Goal: Information Seeking & Learning: Learn about a topic

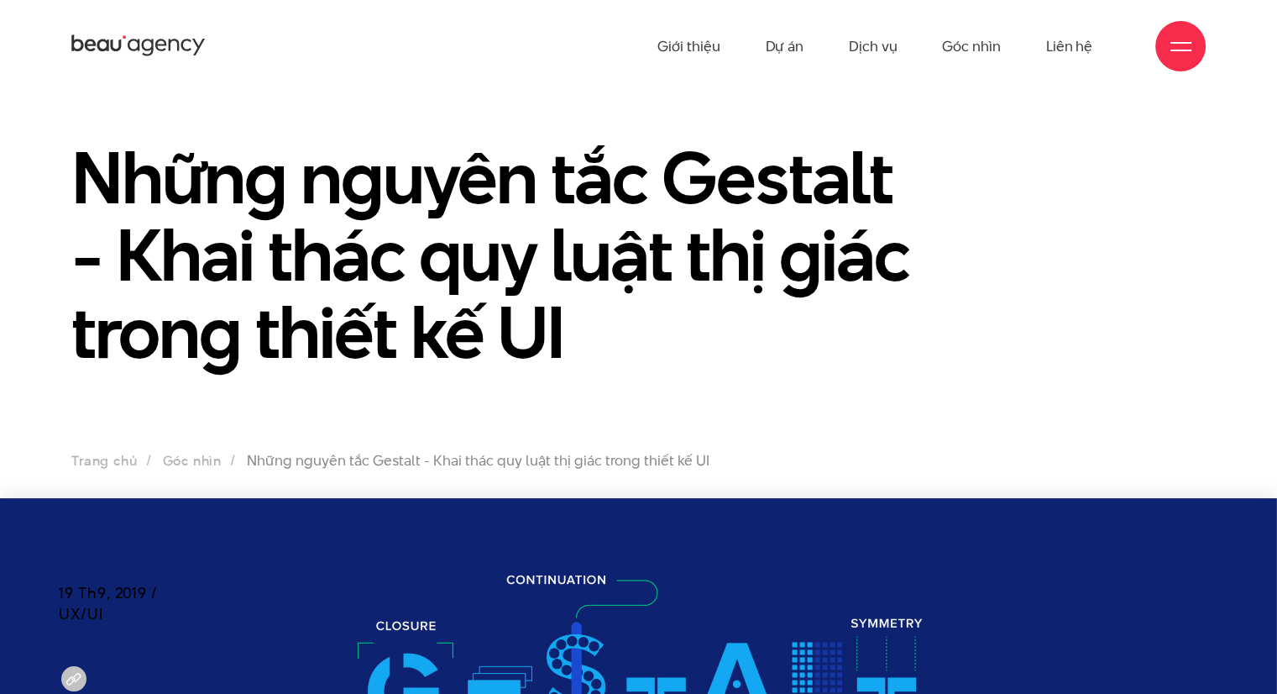
click at [763, 267] on h1 "Những nguyên tắc Gestalt - Khai thác quy luật thị giác trong thiết kế UI" at bounding box center [493, 255] width 845 height 232
click at [730, 253] on h1 "Những nguyên tắc Gestalt - Khai thác quy luật thị giác trong thiết kế UI" at bounding box center [493, 255] width 845 height 232
drag, startPoint x: 730, startPoint y: 253, endPoint x: 1160, endPoint y: 97, distance: 457.4
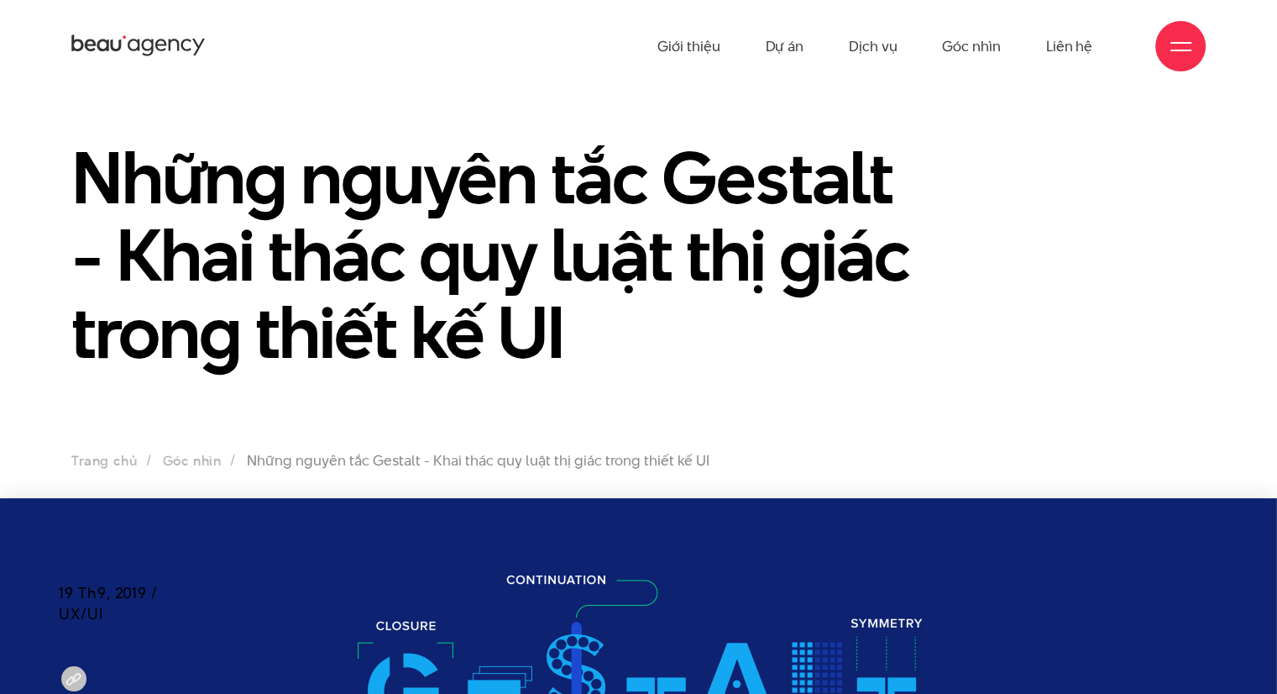
click at [1160, 94] on section "Những nguyên tắc Gestalt - Khai thác quy luật thị giác trong thiết kế UI Trang …" at bounding box center [638, 295] width 1277 height 406
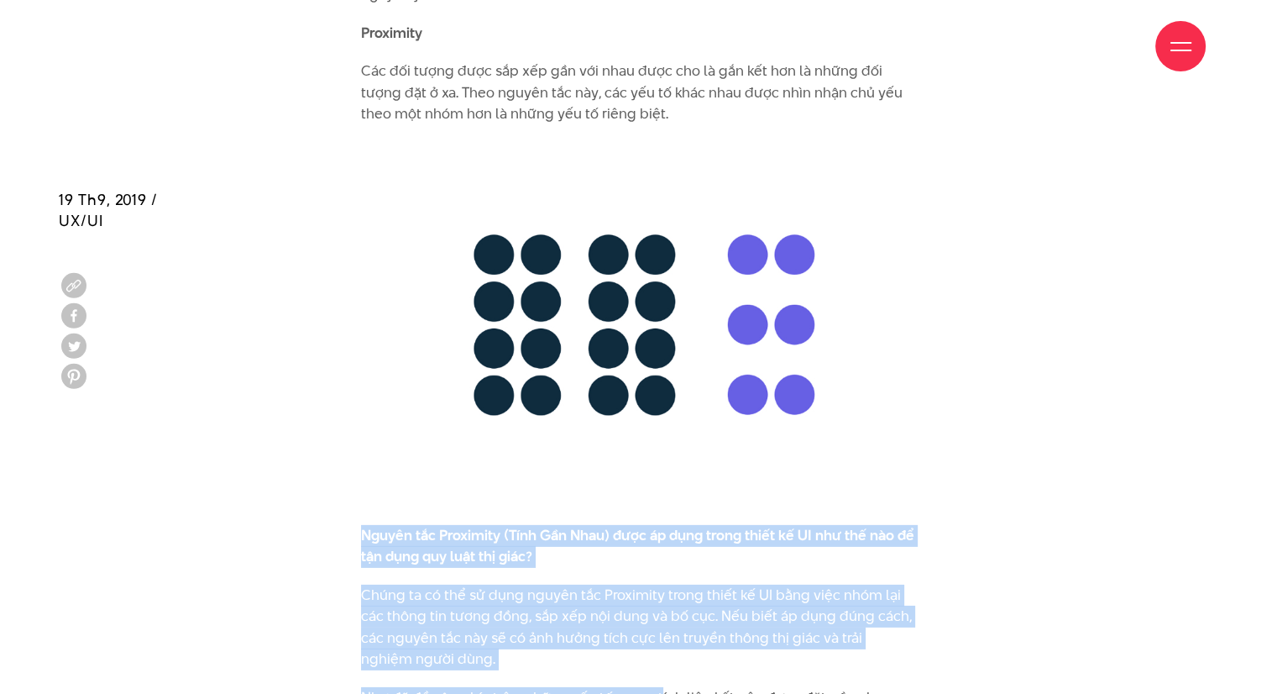
scroll to position [5254, 0]
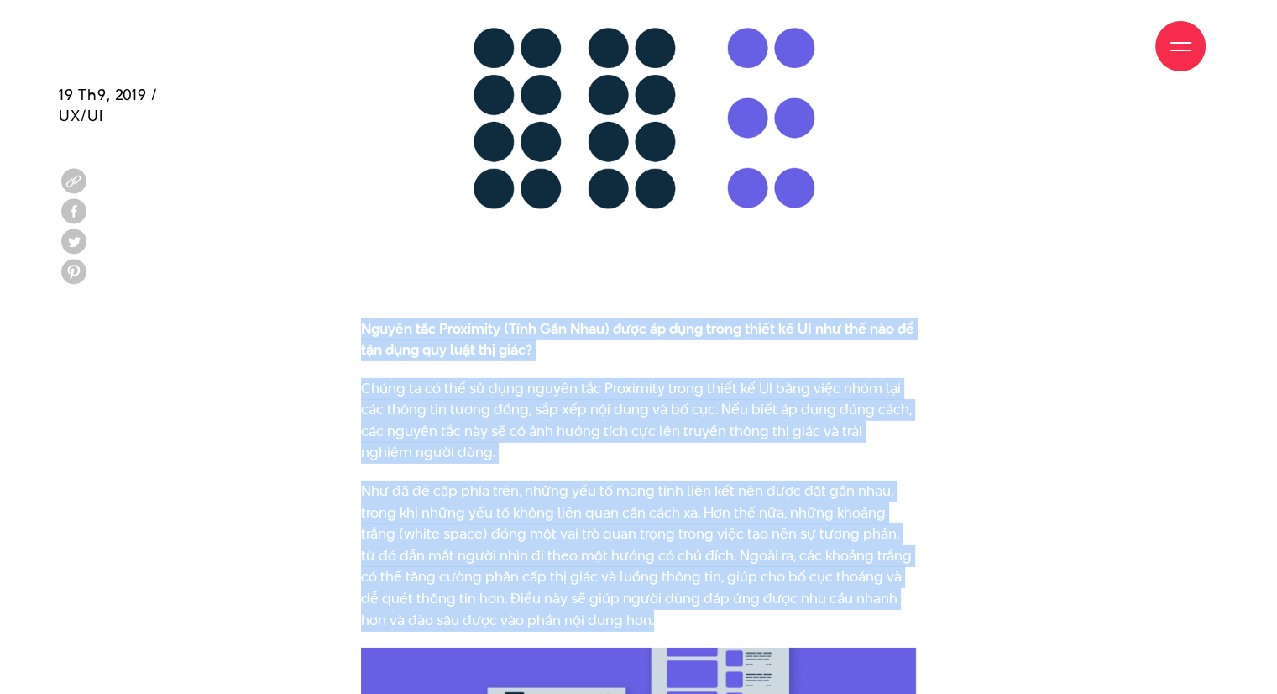
drag, startPoint x: 364, startPoint y: 187, endPoint x: 662, endPoint y: 595, distance: 504.7
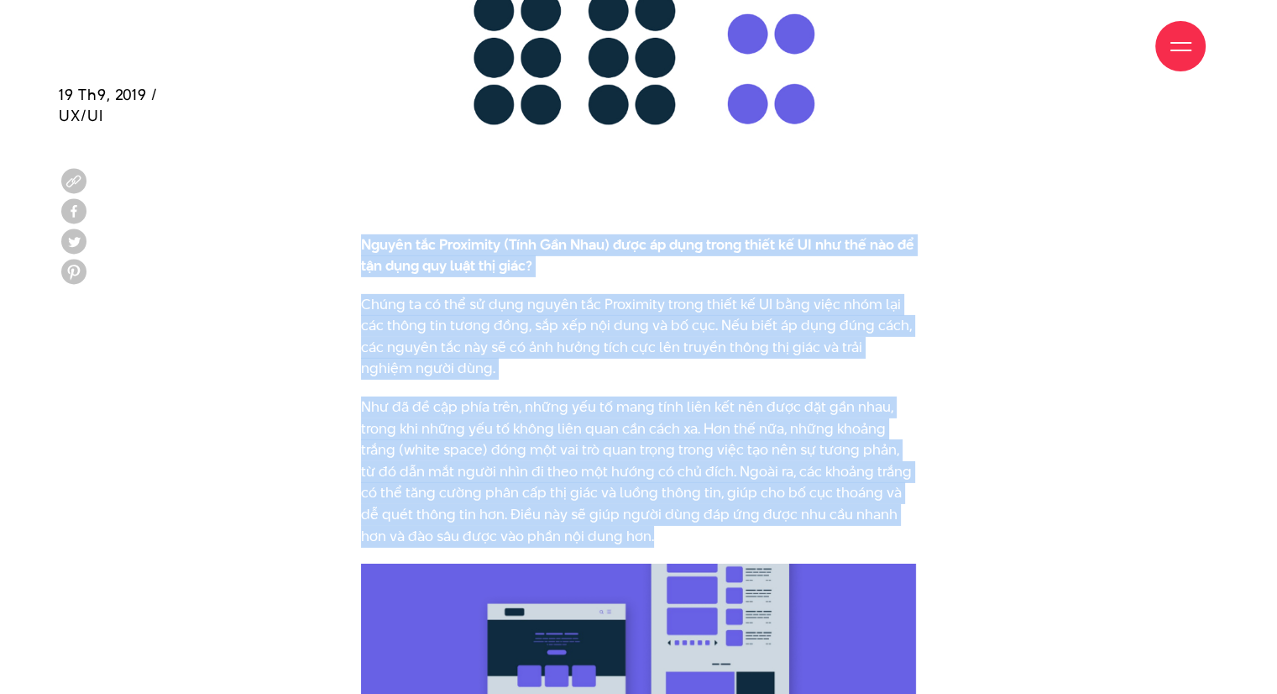
copy div "Loremi dol Sitametco (Adip Eli Sedd) eius te inci utlab etdol ma AL eni adm ven…"
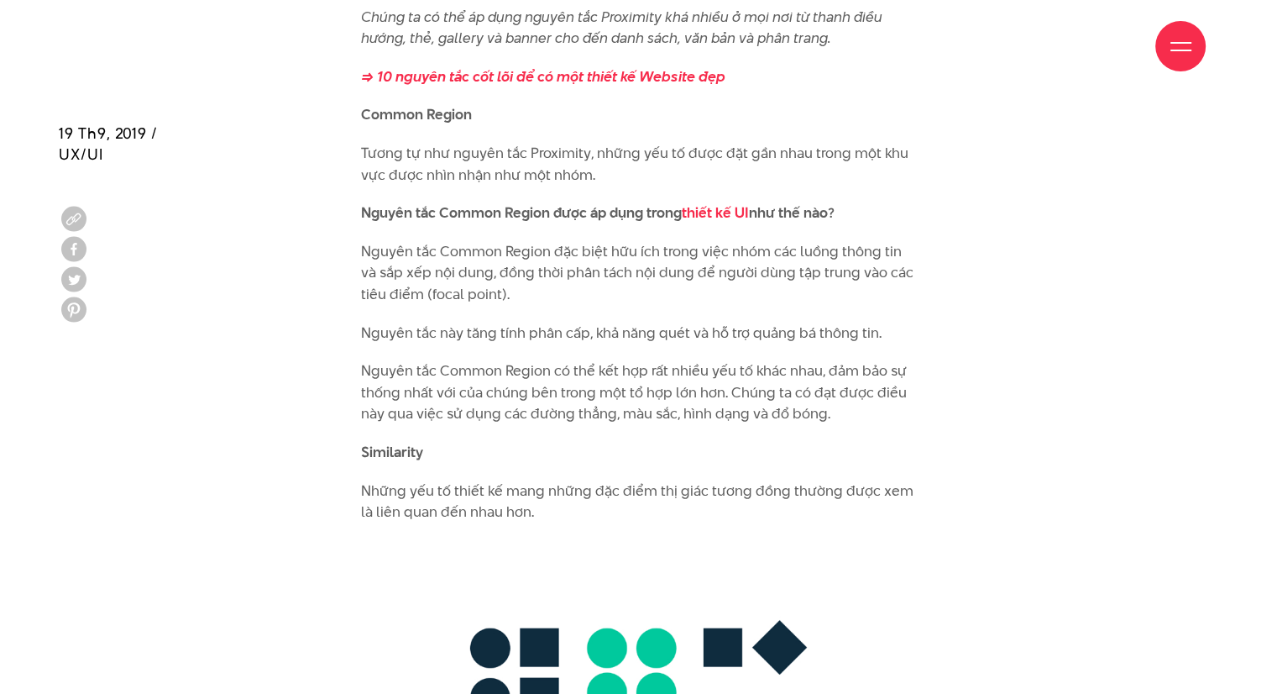
scroll to position [6262, 0]
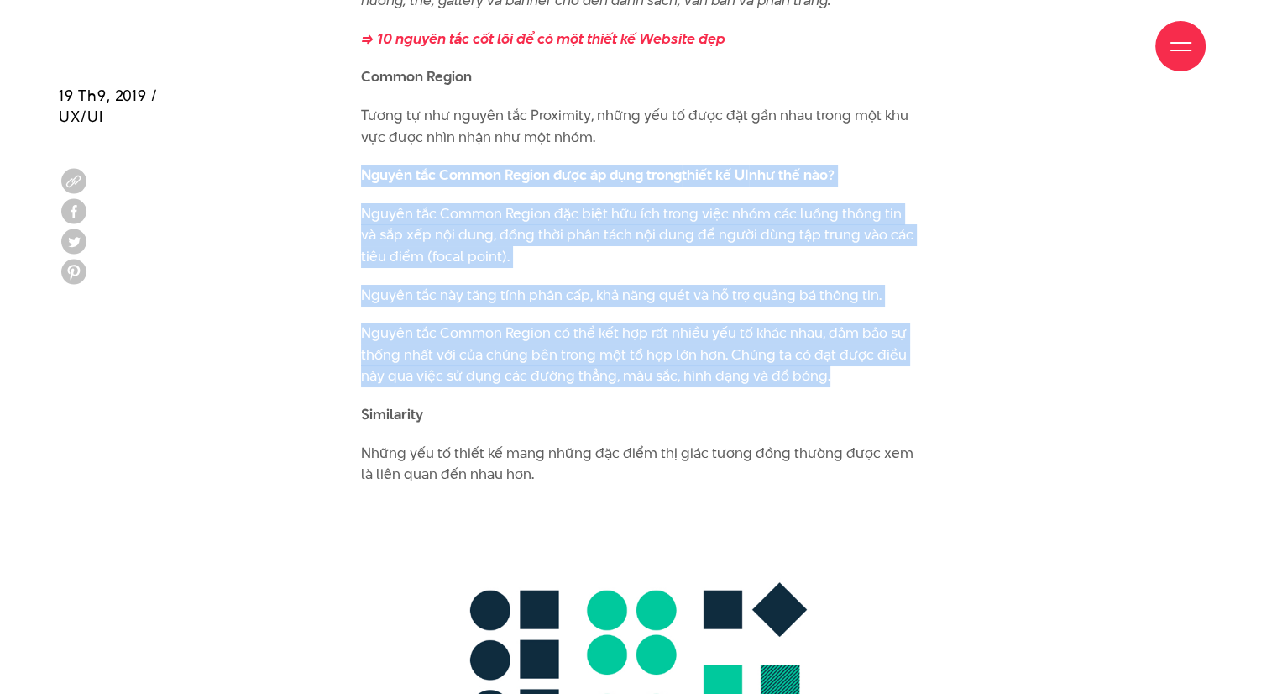
drag, startPoint x: 363, startPoint y: 151, endPoint x: 916, endPoint y: 348, distance: 587.2
copy div "Nguyên tắc Common Region được áp dụng trong thiết kế UI như thế nào? Nguyên tắc…"
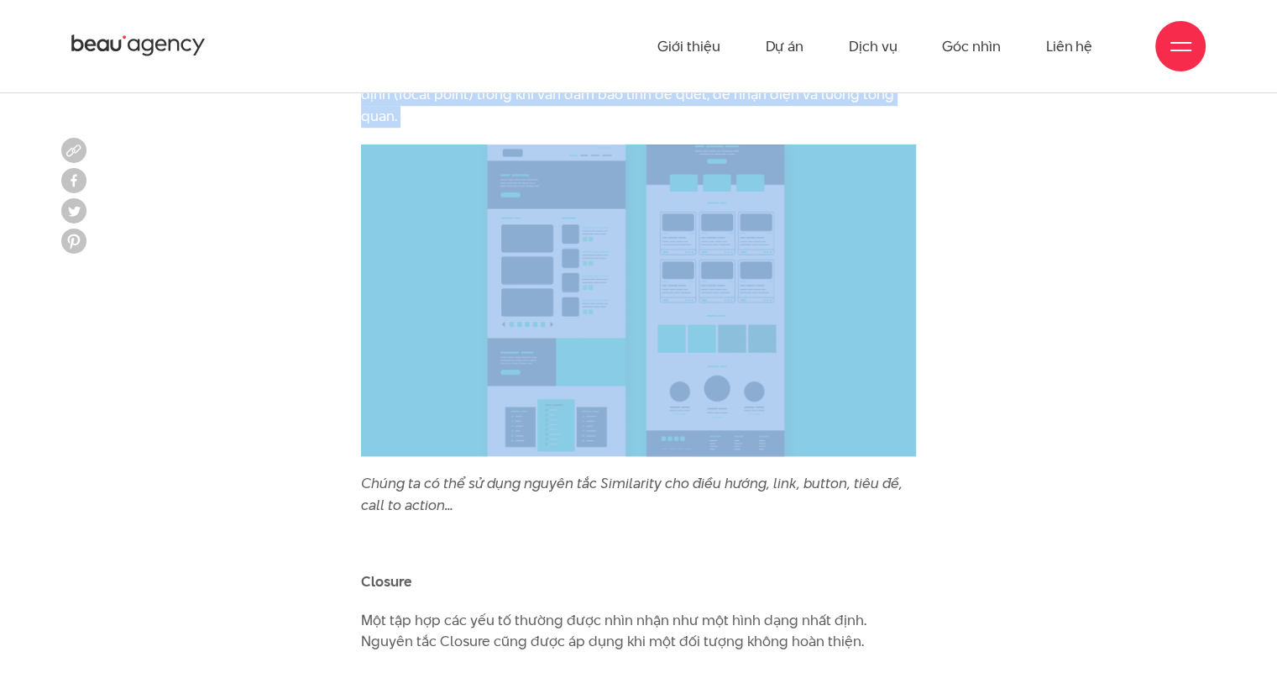
scroll to position [7269, 0]
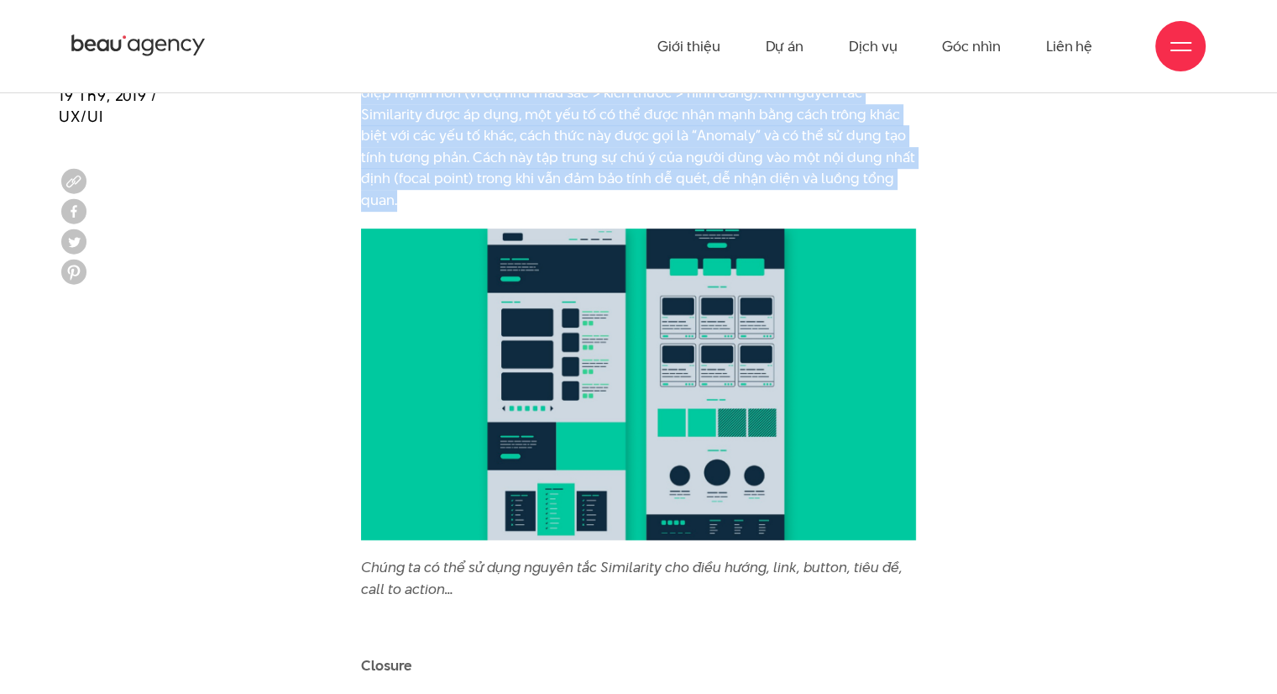
drag, startPoint x: 362, startPoint y: 199, endPoint x: 439, endPoint y: 179, distance: 79.8
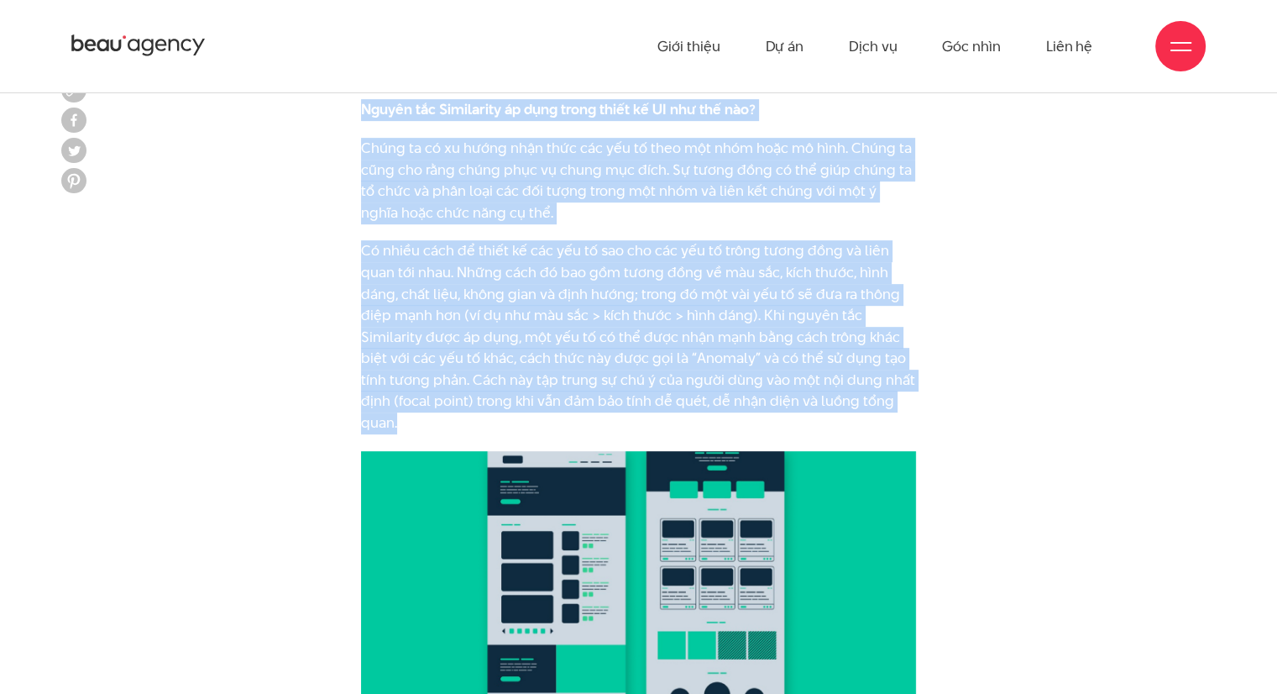
scroll to position [6934, 0]
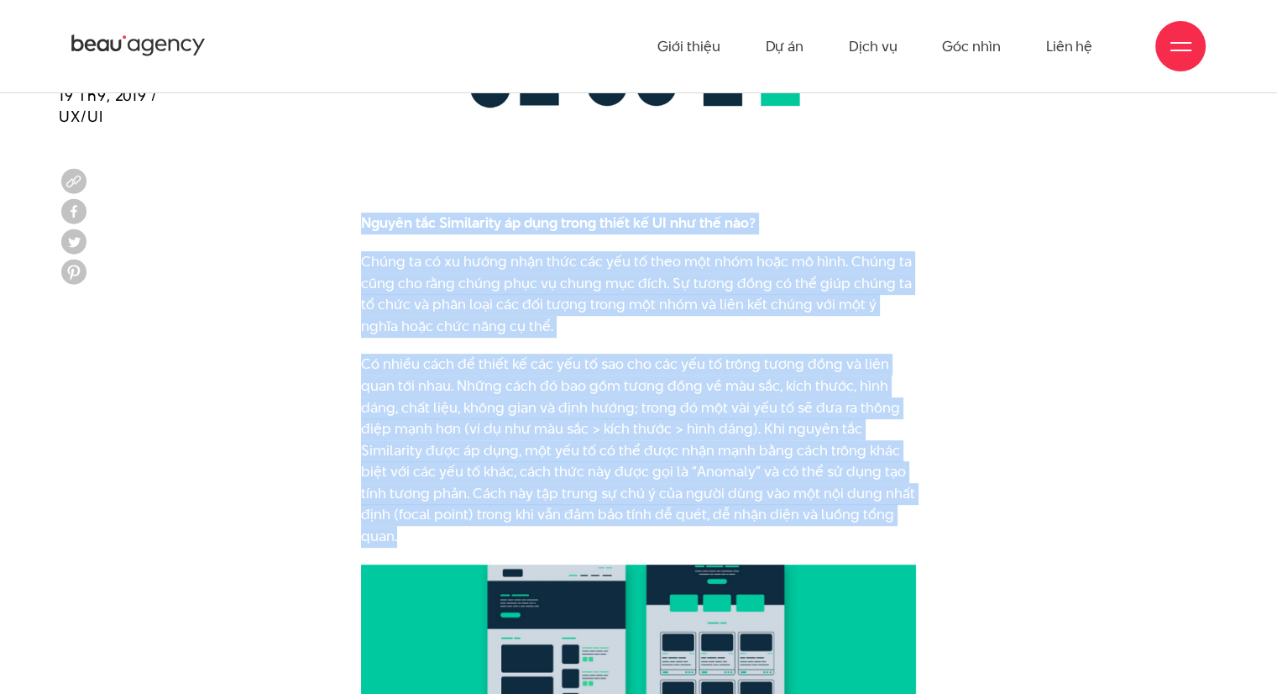
copy div "Loremi dol Sitametcon ad elit seddo eiusm te IN utl etd mag? Aliqu en ad mi ven…"
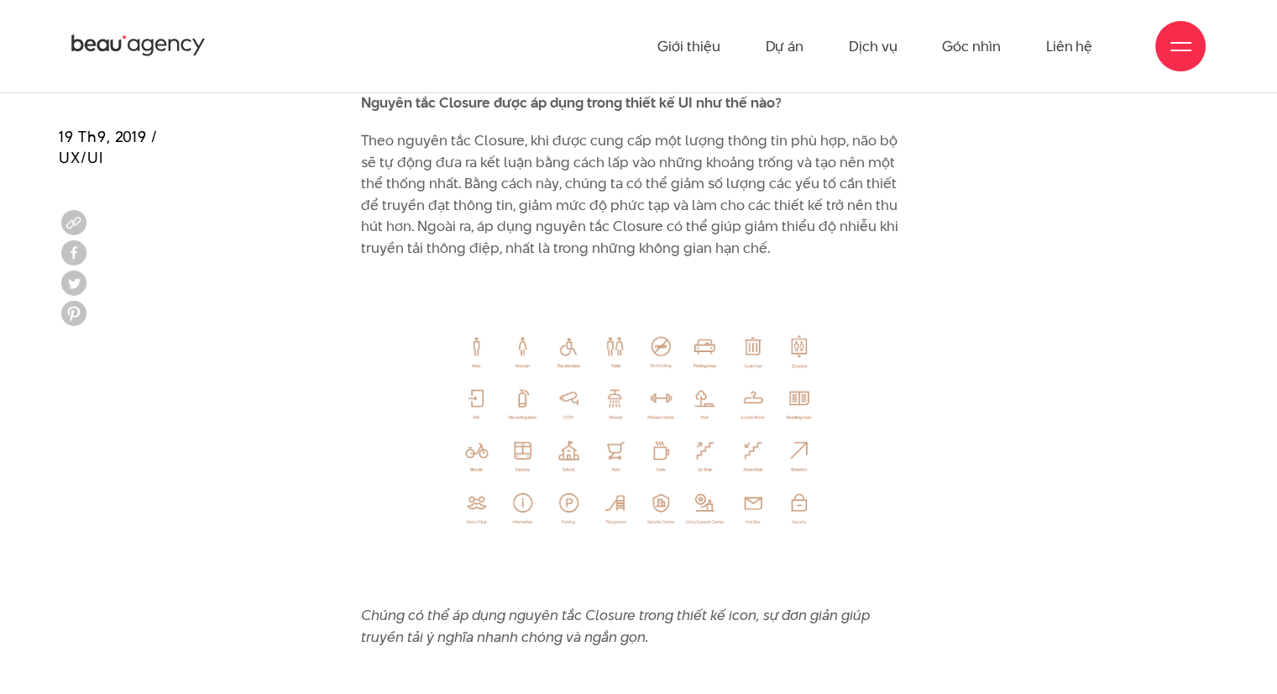
scroll to position [8277, 0]
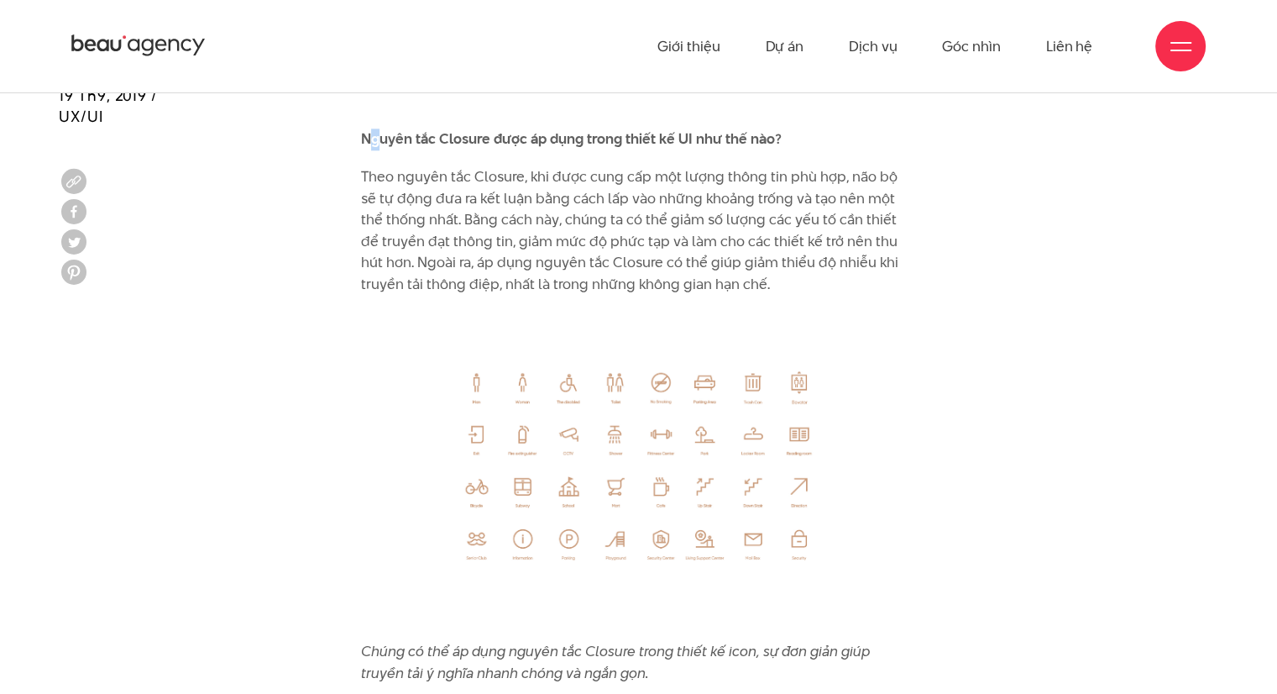
drag, startPoint x: 366, startPoint y: 117, endPoint x: 381, endPoint y: 118, distance: 15.2
click at [381, 128] on b "Nguyên tắc Closure được áp dụng trong thiết kế UI như thế nào?" at bounding box center [571, 138] width 421 height 20
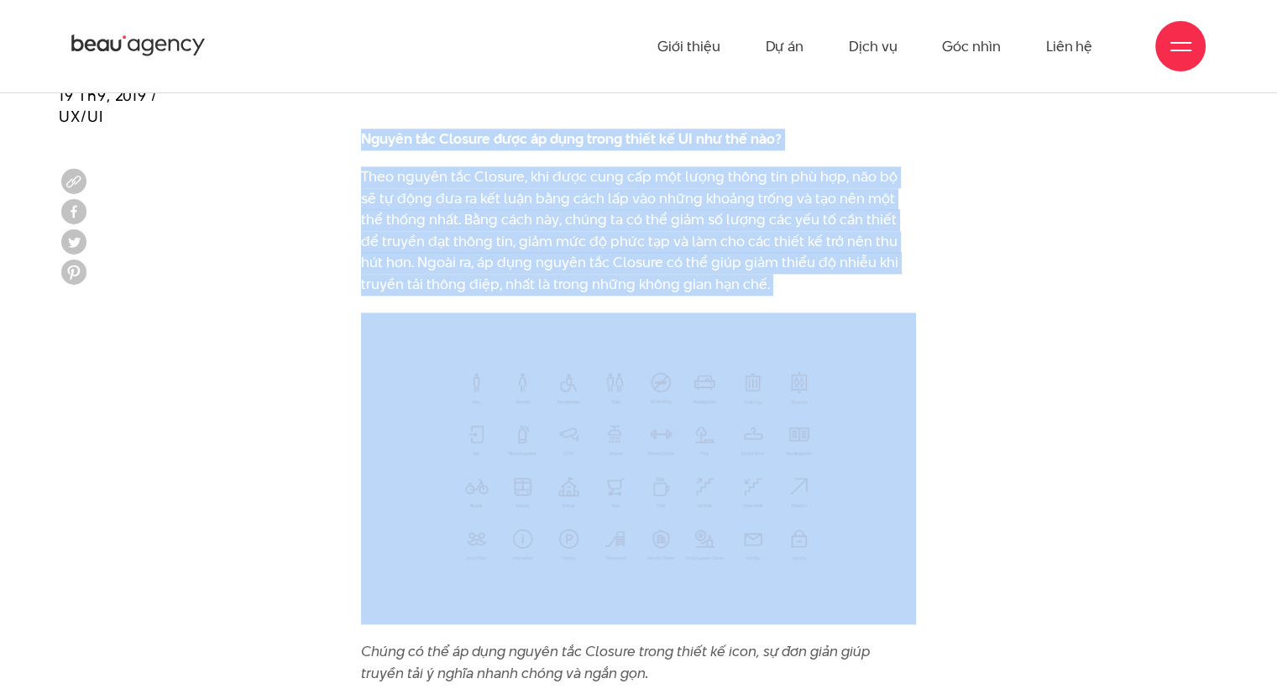
drag, startPoint x: 362, startPoint y: 115, endPoint x: 700, endPoint y: 283, distance: 377.8
copy div "Nguyên tắc Closure được áp dụng trong thiết kế UI như thế nào? Theo nguyên tắc …"
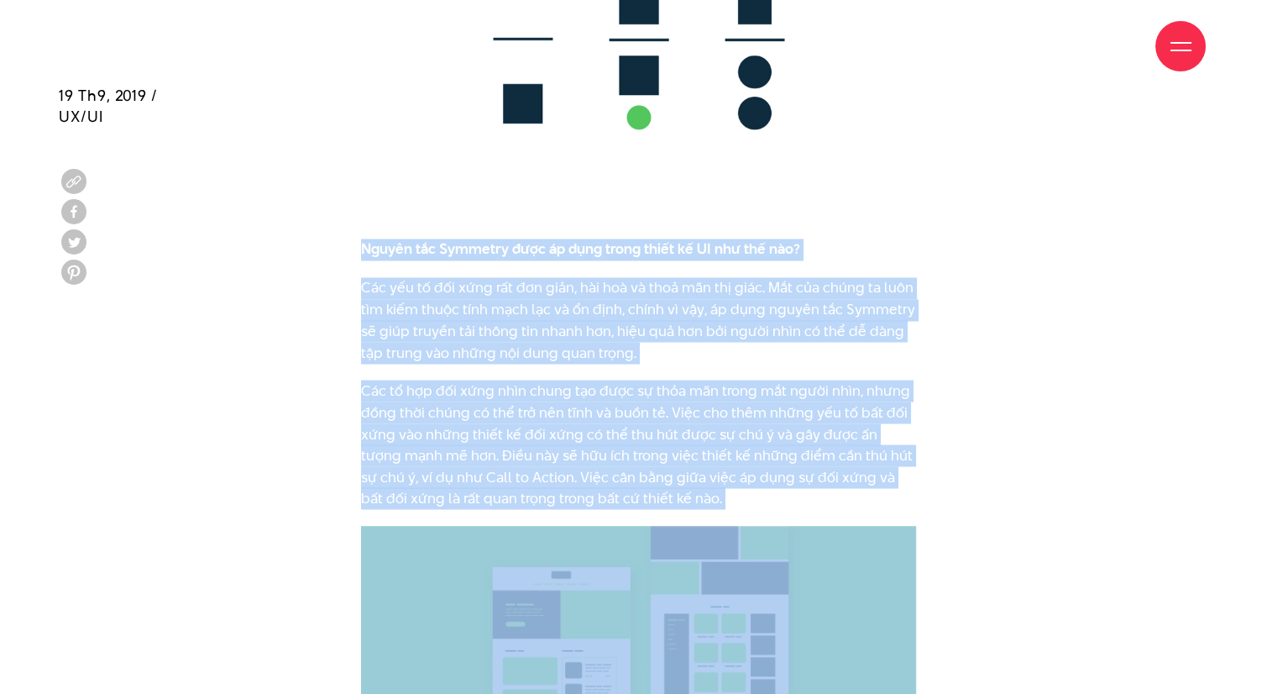
scroll to position [9285, 0]
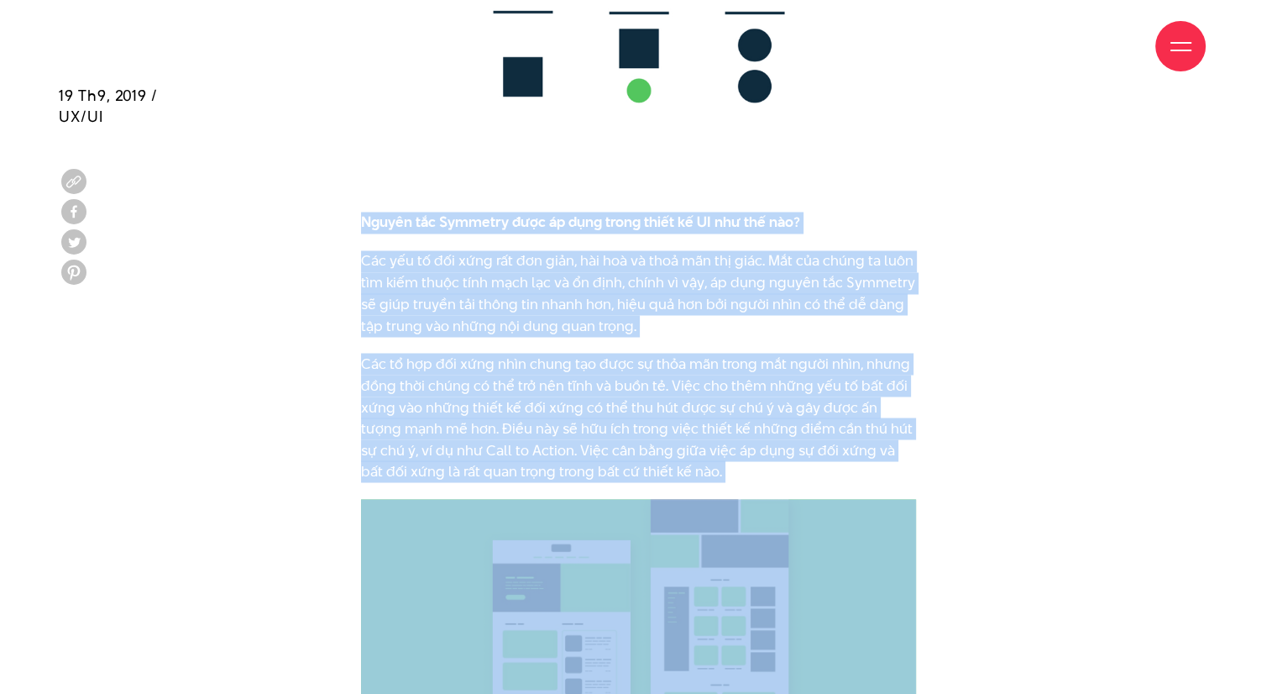
drag, startPoint x: 364, startPoint y: 286, endPoint x: 673, endPoint y: 465, distance: 356.7
copy div "Loremi dol Sitametc adip el sedd eiusm tempo in UT lab etd mag? Ali eni ad min …"
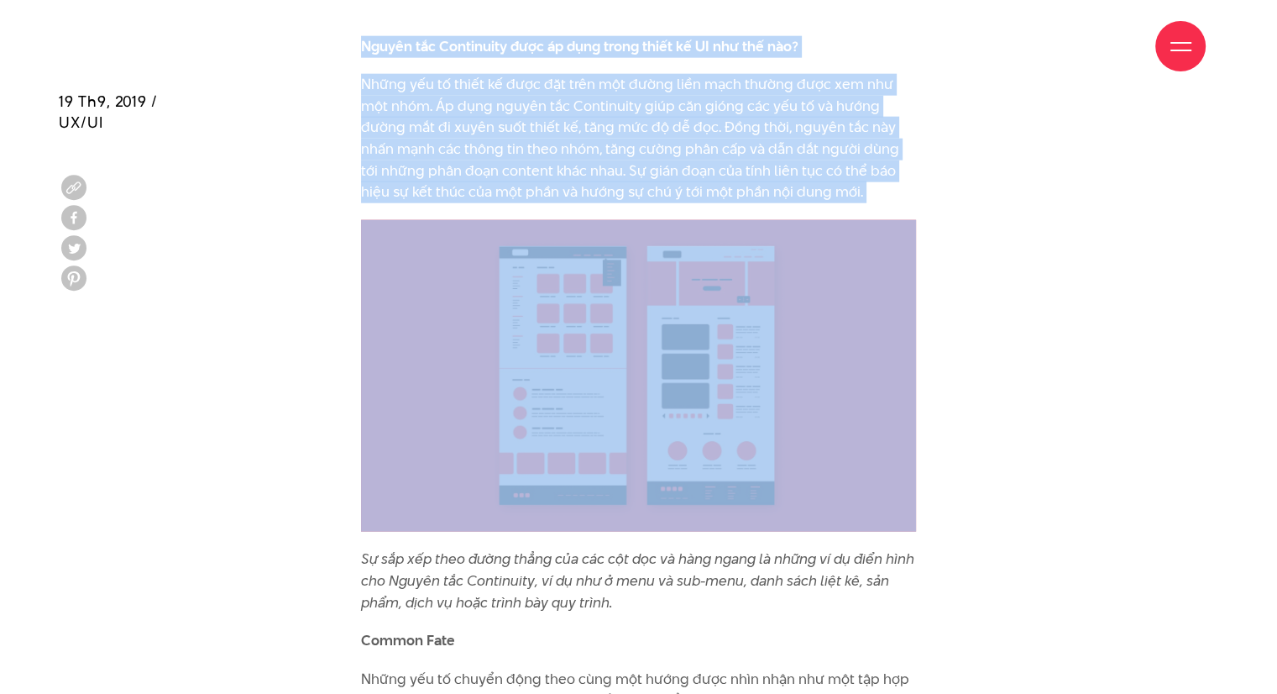
scroll to position [10628, 0]
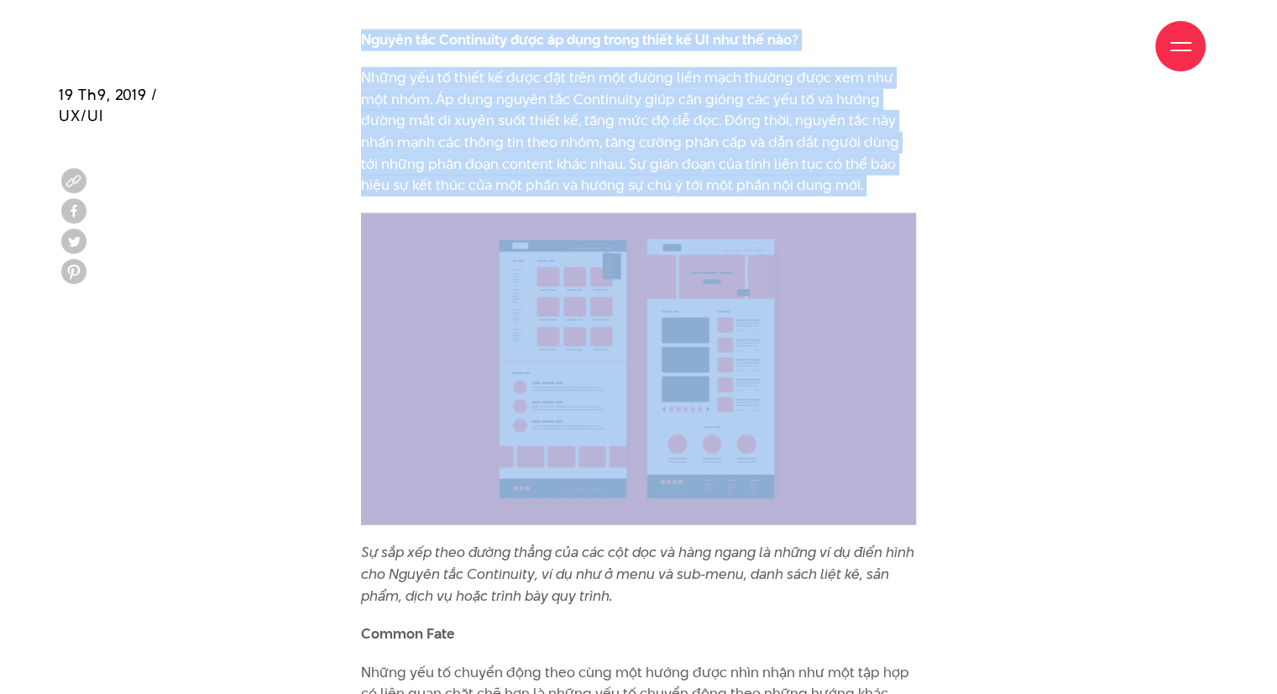
drag, startPoint x: 365, startPoint y: 185, endPoint x: 846, endPoint y: 343, distance: 506.7
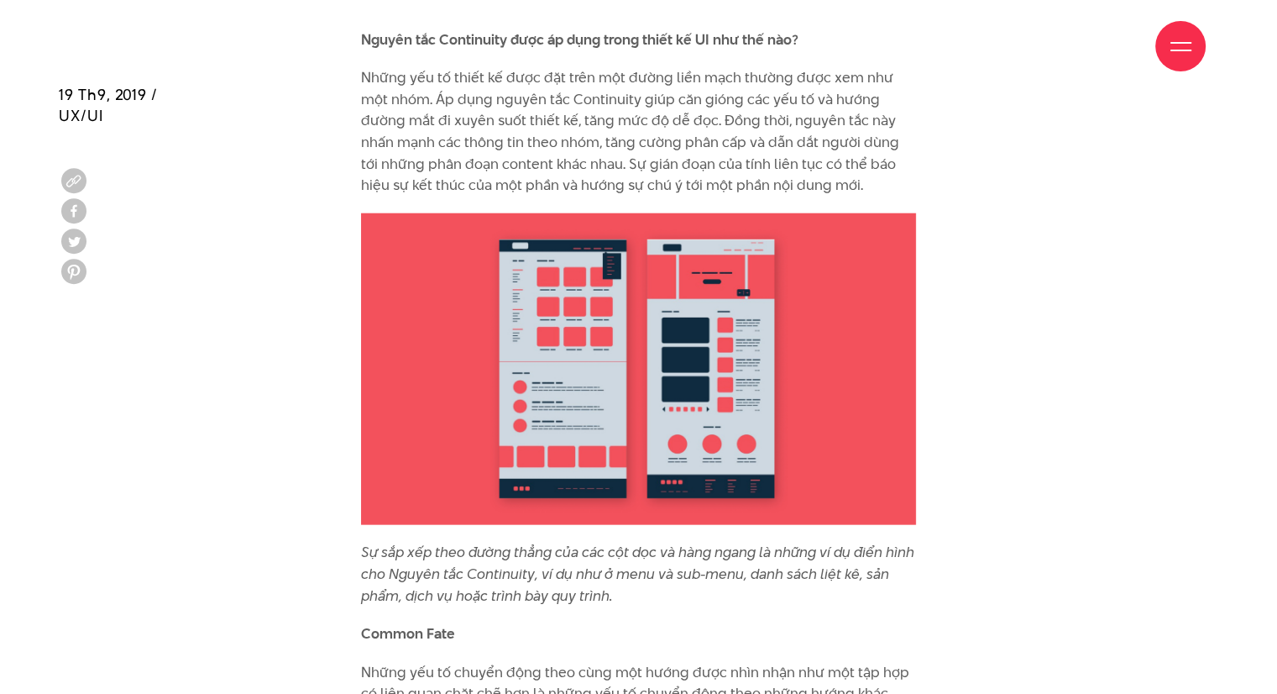
click at [355, 71] on div "Giới thiệu Dự án Dịch vụ Góc nhìn Liên hệ" at bounding box center [638, 46] width 1134 height 92
click at [363, 13] on div "Giới thiệu Dự án Dịch vụ Góc nhìn Liên hệ" at bounding box center [638, 46] width 1134 height 92
click at [367, 18] on div "Giới thiệu Dự án Dịch vụ Góc nhìn Liên hệ" at bounding box center [638, 46] width 1134 height 92
drag, startPoint x: 358, startPoint y: 14, endPoint x: 420, endPoint y: 29, distance: 64.0
click at [420, 29] on div "Giới thiệu Dự án Dịch vụ Góc nhìn Liên hệ" at bounding box center [638, 46] width 1134 height 92
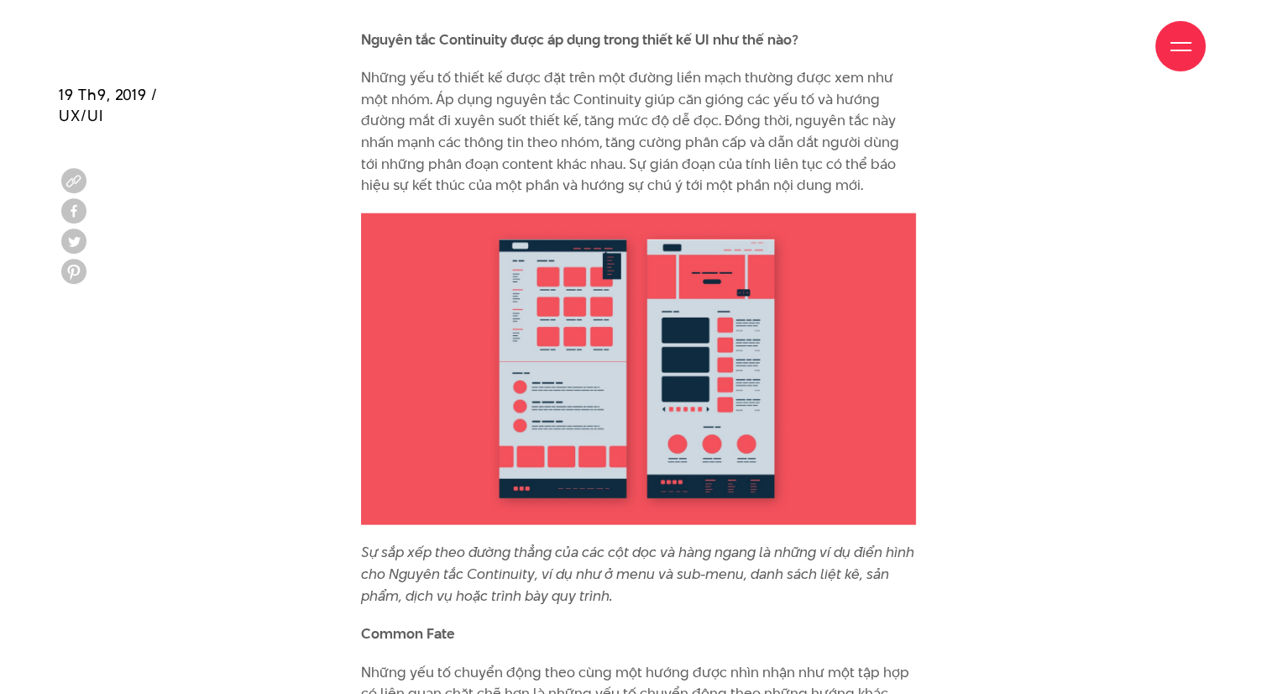
drag, startPoint x: 359, startPoint y: 7, endPoint x: 390, endPoint y: 33, distance: 39.9
click at [390, 33] on div "Giới thiệu Dự án Dịch vụ Góc nhìn Liên hệ" at bounding box center [638, 46] width 1134 height 92
click at [668, 87] on div "Giới thiệu Dự án Dịch vụ Góc nhìn Liên hệ" at bounding box center [638, 46] width 1134 height 92
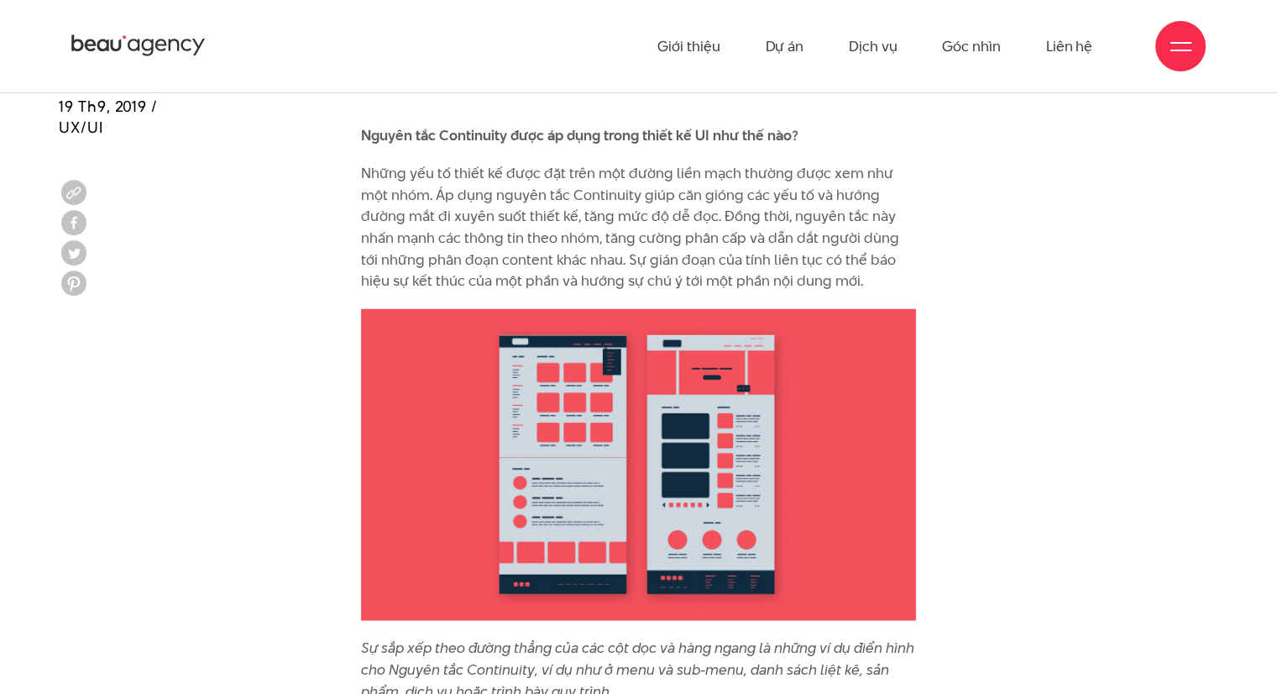
scroll to position [10376, 0]
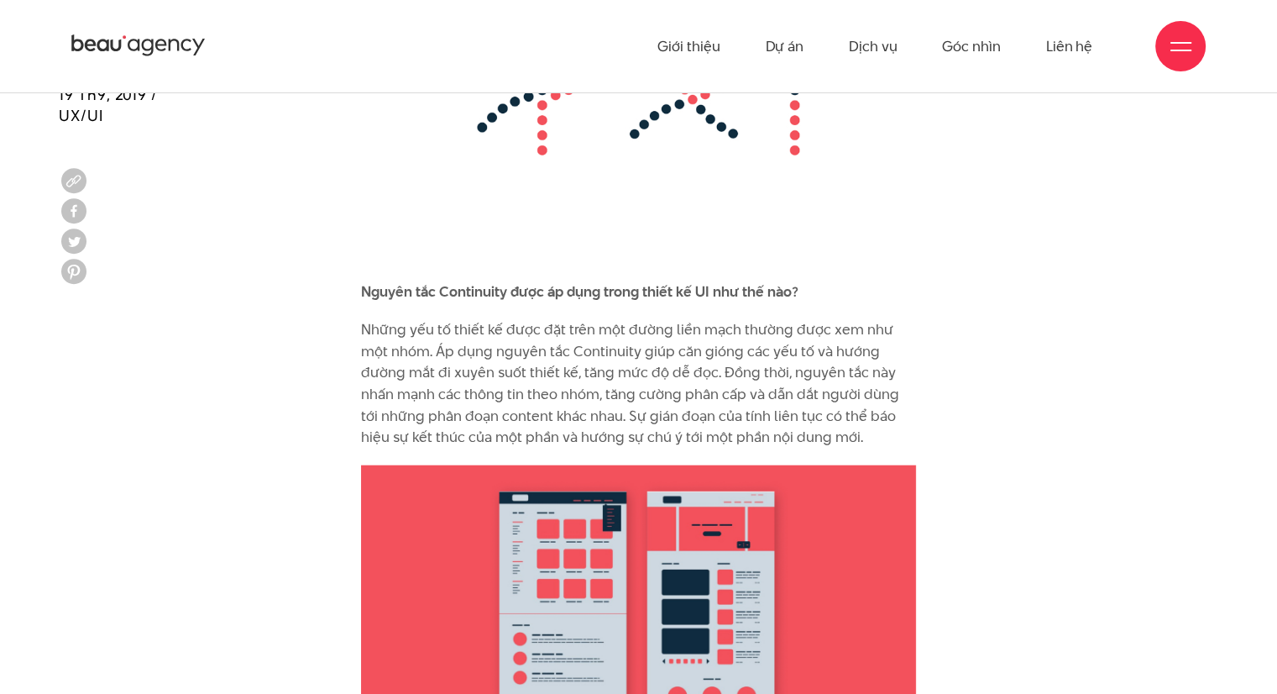
click at [364, 281] on b "Nguyên tắc Continuity được áp dụng trong thiết kế UI như thế nào?" at bounding box center [579, 291] width 437 height 20
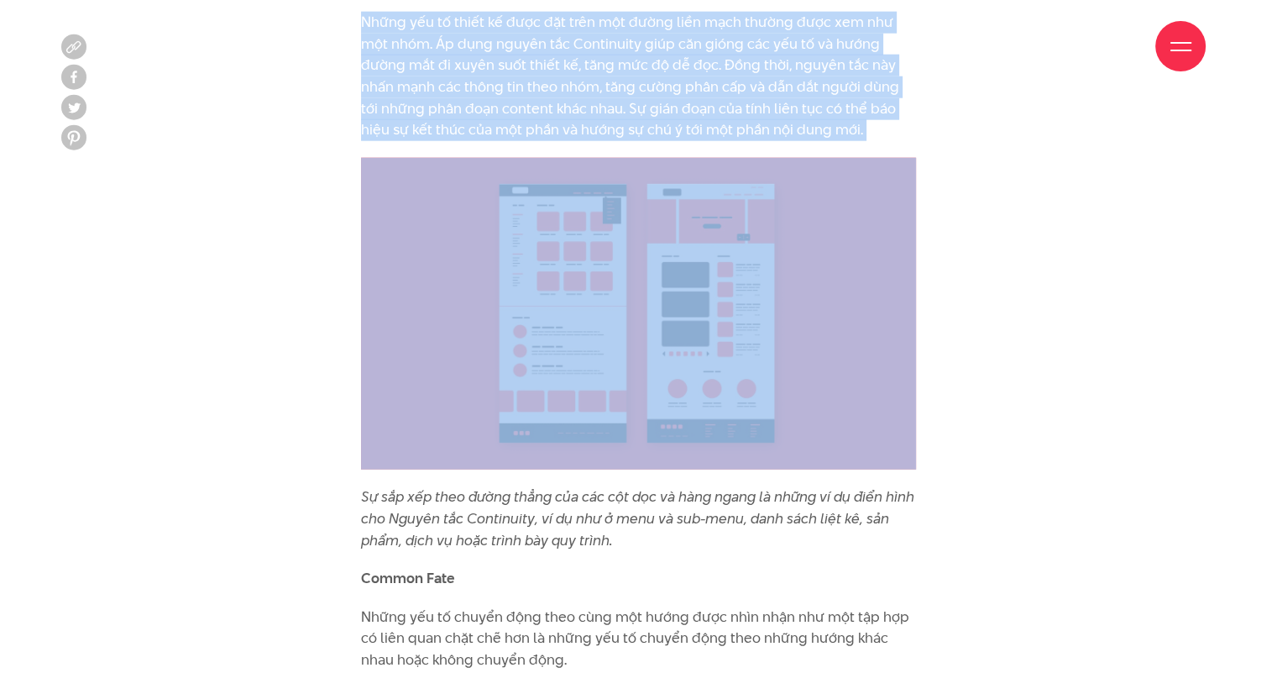
scroll to position [10712, 0]
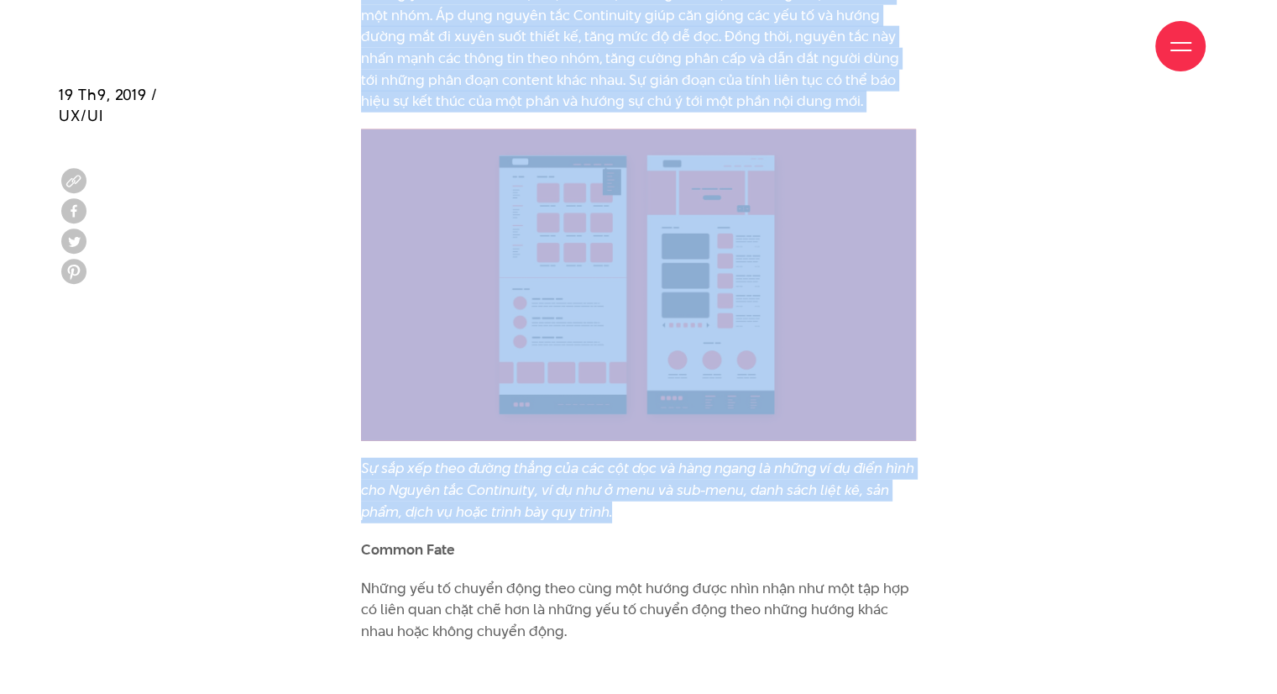
drag, startPoint x: 359, startPoint y: 269, endPoint x: 646, endPoint y: 495, distance: 364.7
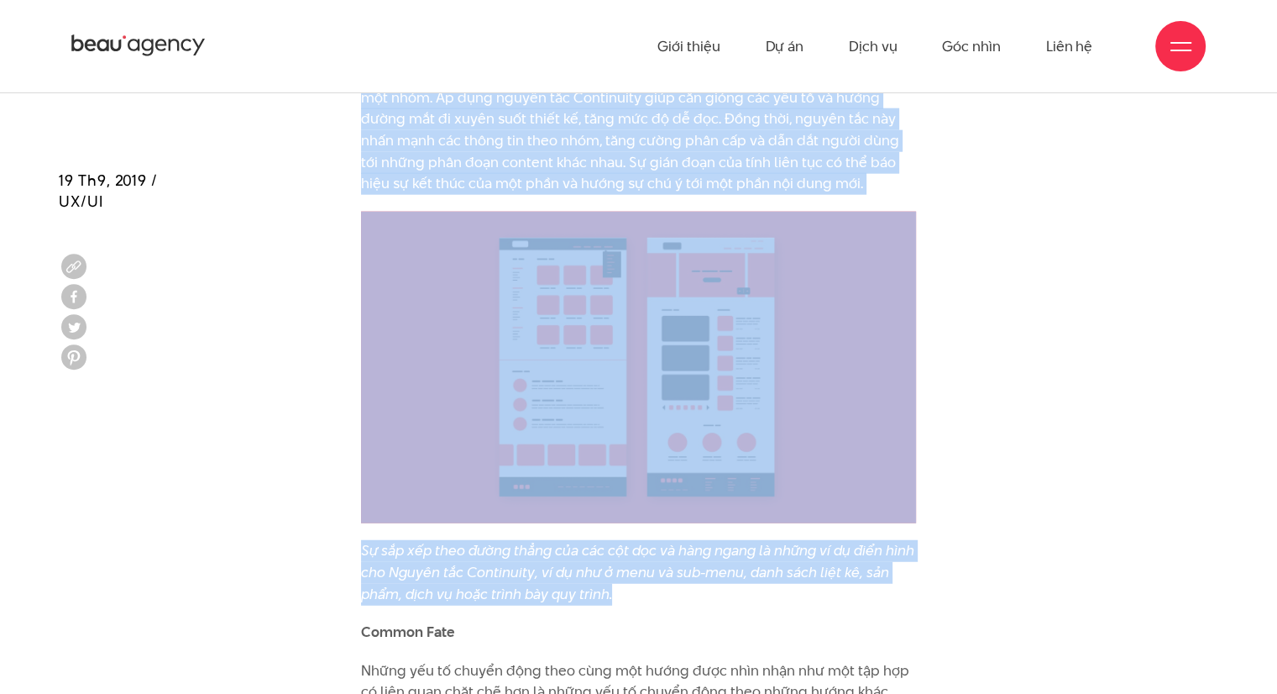
scroll to position [10628, 0]
click at [846, 375] on img at bounding box center [638, 369] width 555 height 312
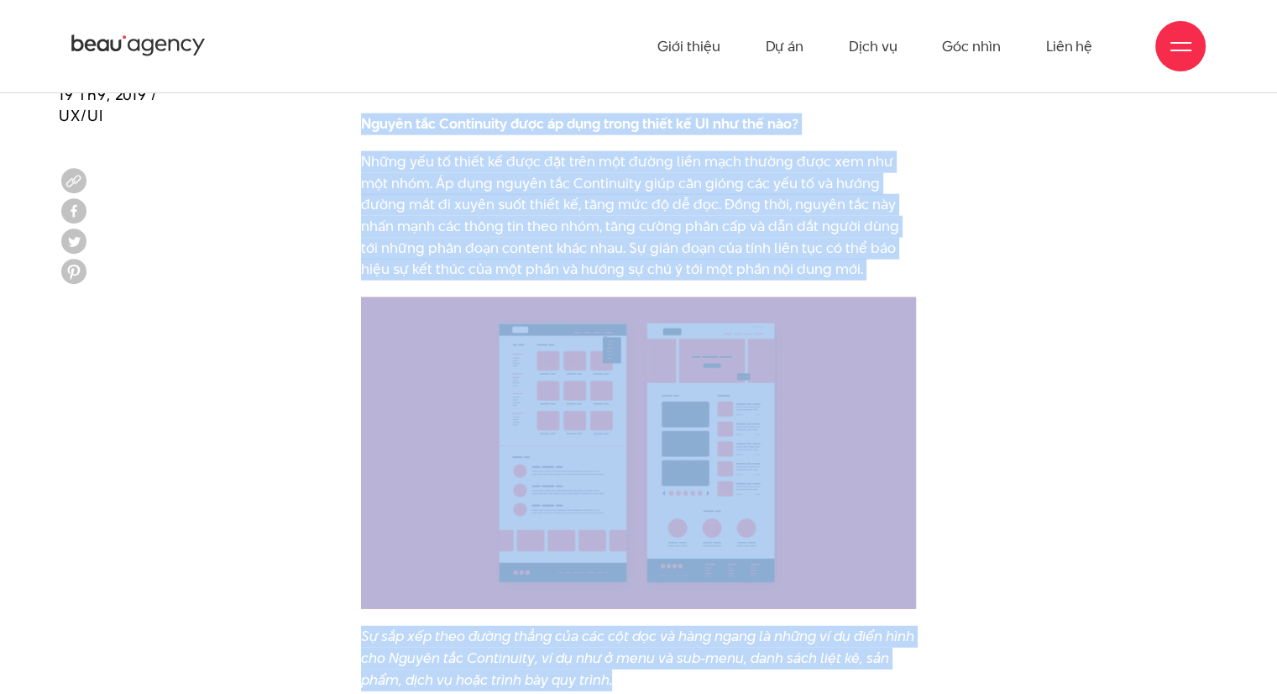
click at [841, 249] on p "Những yếu tố thiết kế được đặt trên một đường liền mạch thường được xem như một…" at bounding box center [638, 215] width 555 height 129
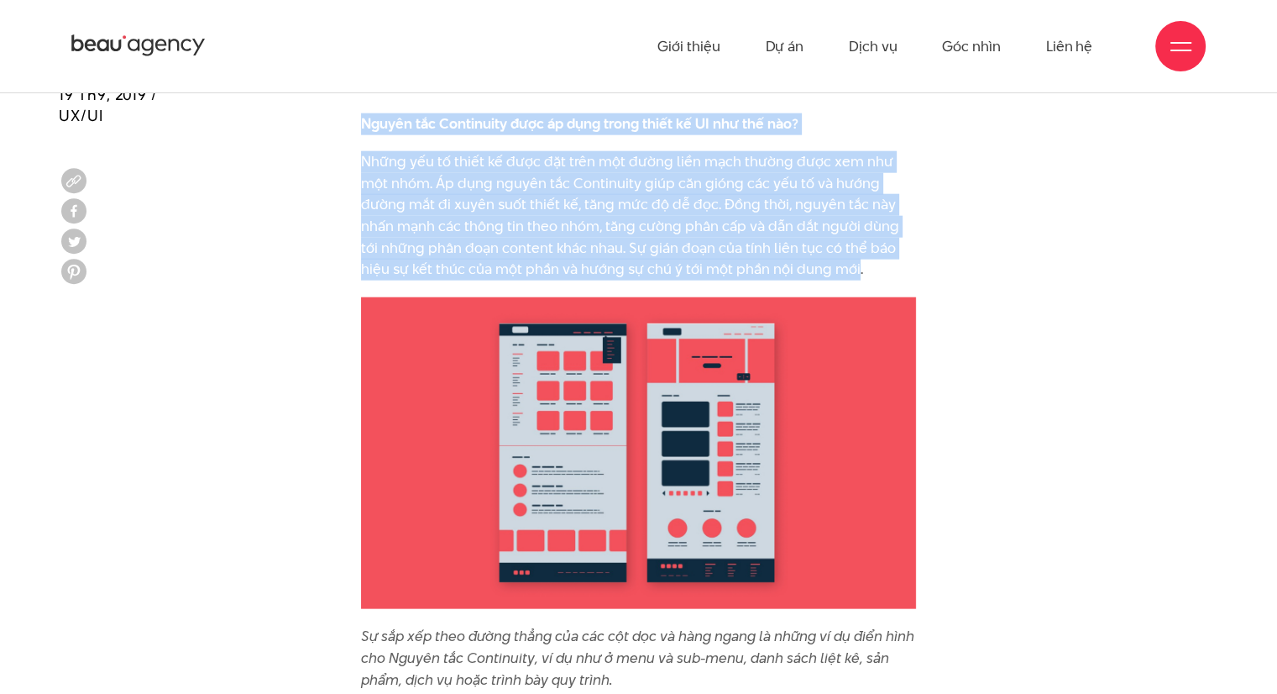
drag, startPoint x: 823, startPoint y: 243, endPoint x: 338, endPoint y: 102, distance: 504.4
copy div "Nguyên tắc Continuity được áp dụng trong thiết kế UI như thế nào? Những yếu tố …"
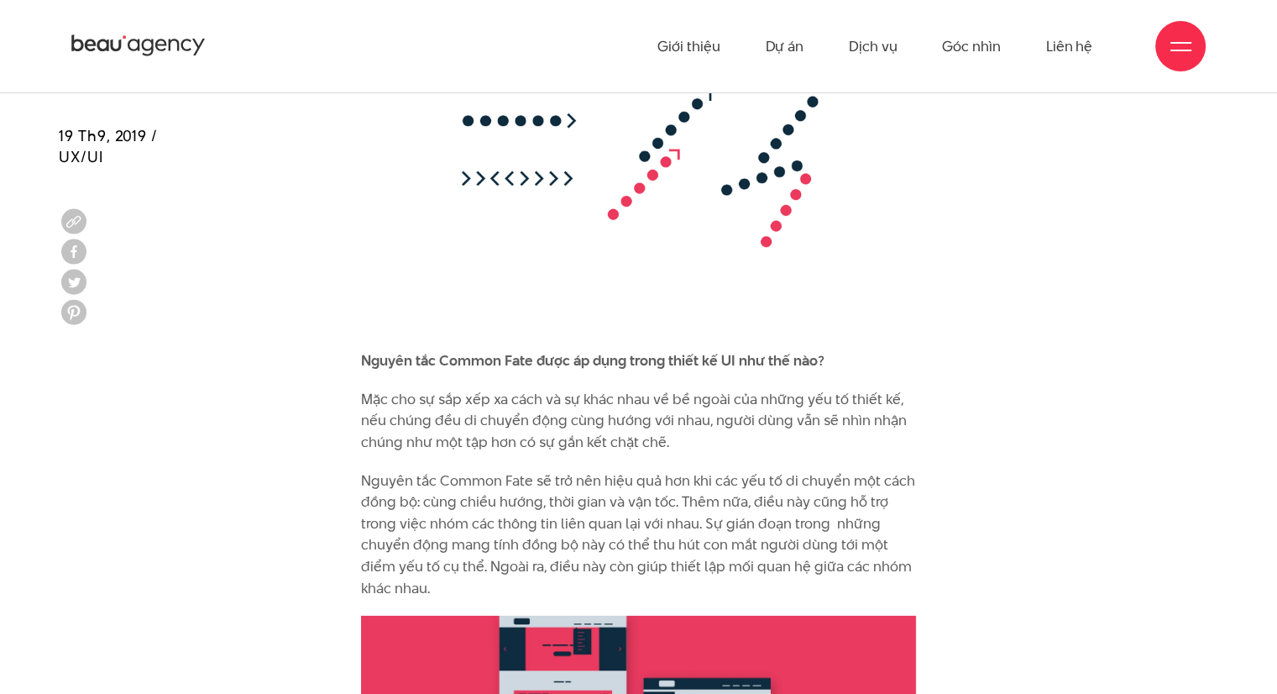
scroll to position [11384, 0]
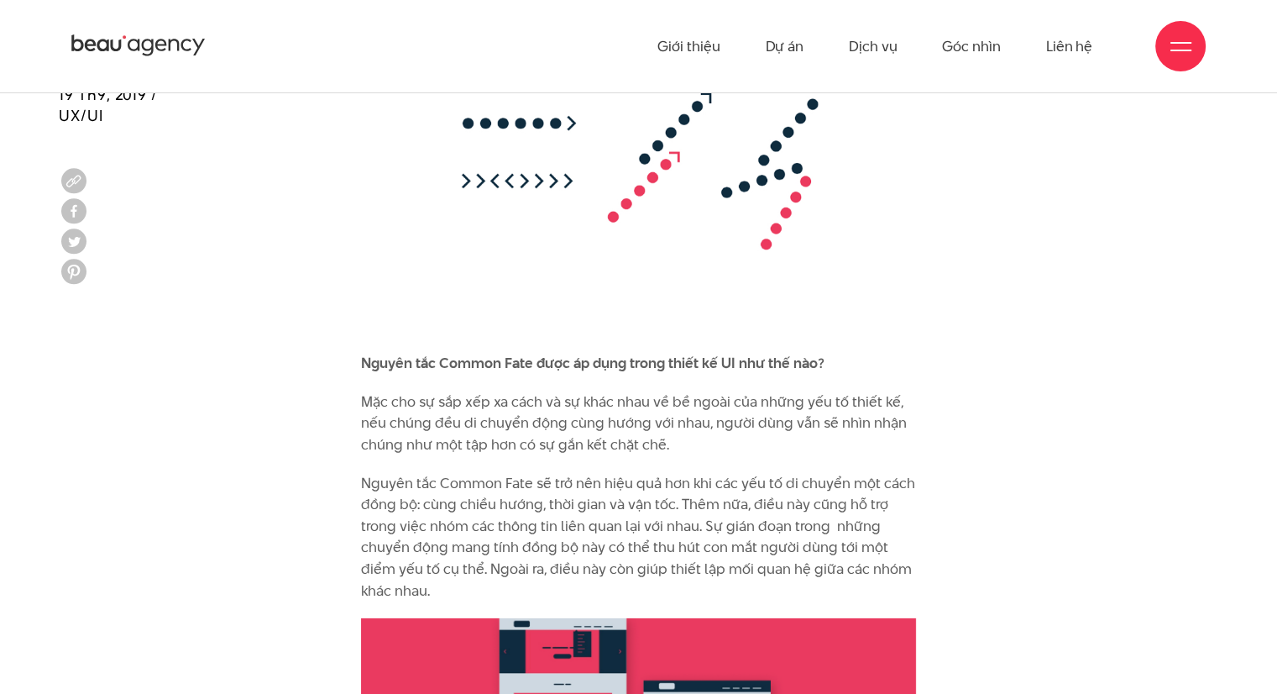
drag, startPoint x: 364, startPoint y: 343, endPoint x: 655, endPoint y: 564, distance: 366.1
copy div "Nguyên tắc Common Fate được áp dụng trong thiết kế UI như thế nào? Mặc cho sự s…"
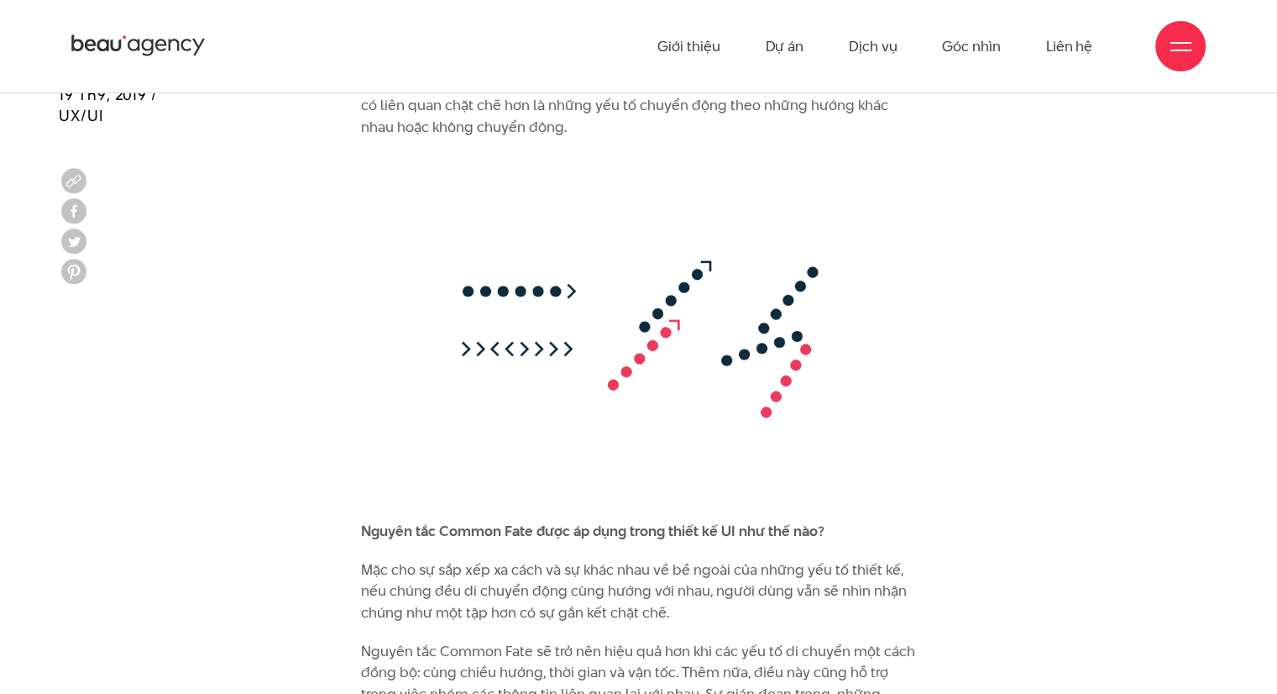
click at [642, 432] on img at bounding box center [638, 338] width 555 height 366
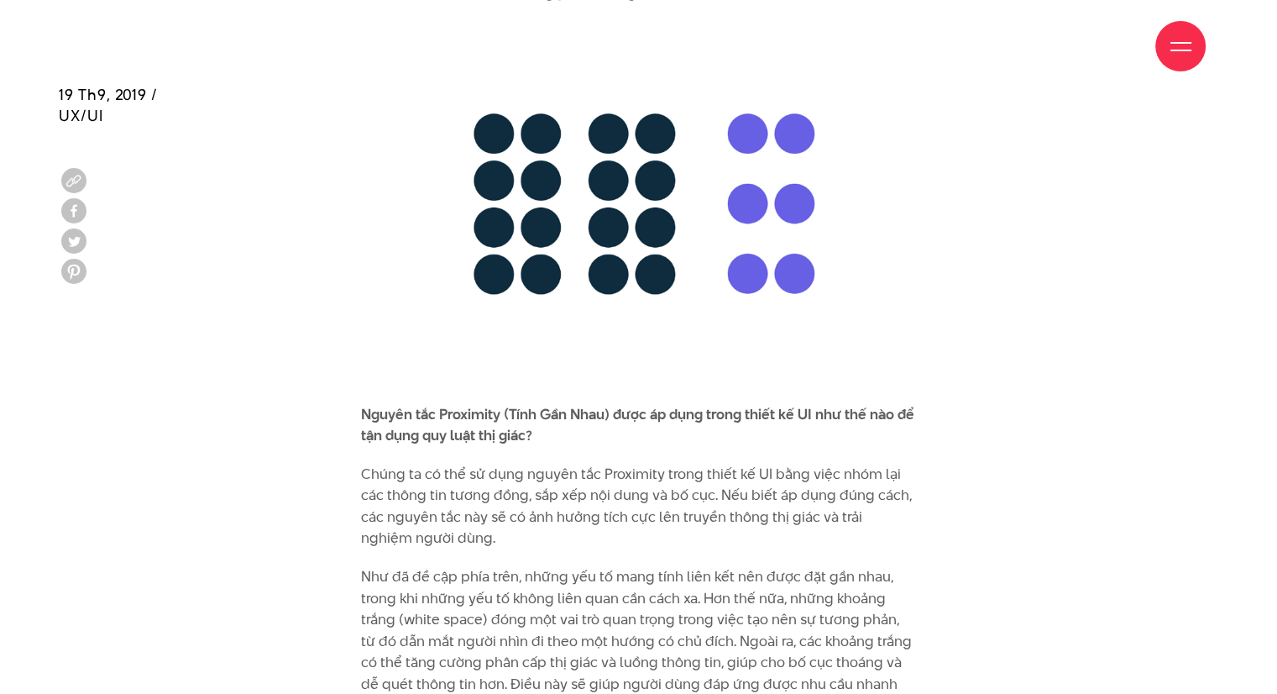
scroll to position [5338, 0]
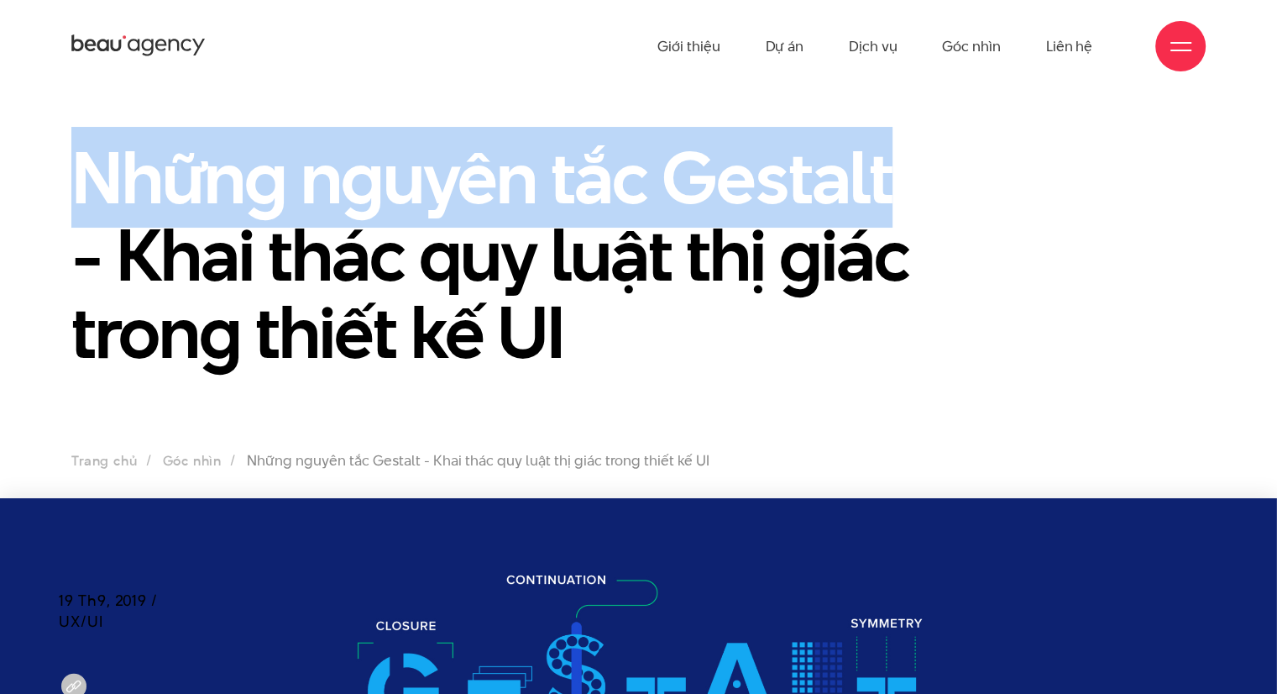
drag, startPoint x: 81, startPoint y: 165, endPoint x: 964, endPoint y: 134, distance: 883.1
click at [964, 134] on section "Những nguyên tắc Gestalt - Khai thác quy luật thị giác trong thiết kế UI Trang …" at bounding box center [638, 295] width 1277 height 406
copy h1 "Những nguyên tắc Gestalt"
